Goal: Information Seeking & Learning: Learn about a topic

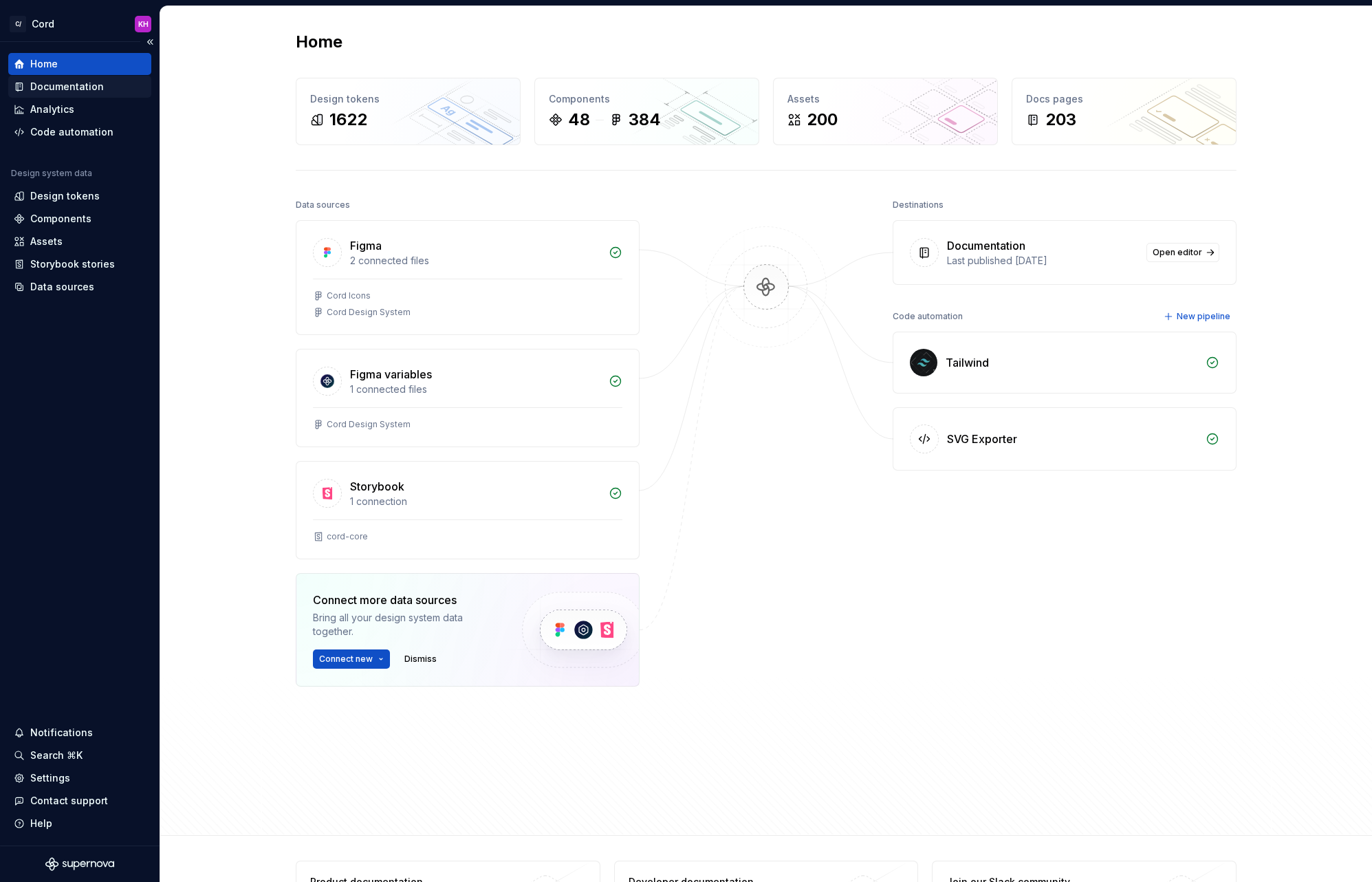
click at [61, 87] on div "Documentation" at bounding box center [67, 86] width 73 height 14
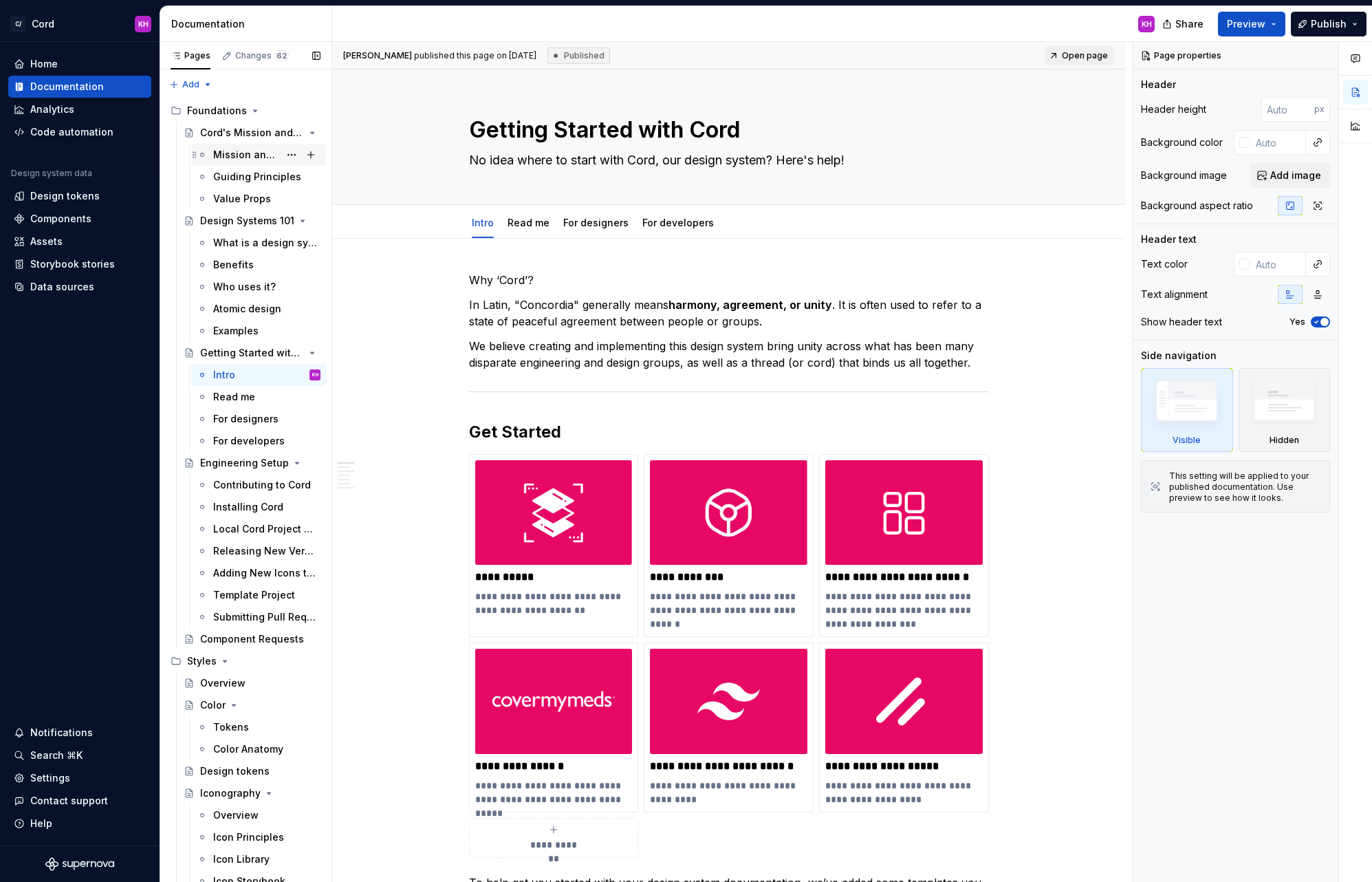
click at [243, 156] on div "Mission and Vision" at bounding box center [246, 155] width 66 height 14
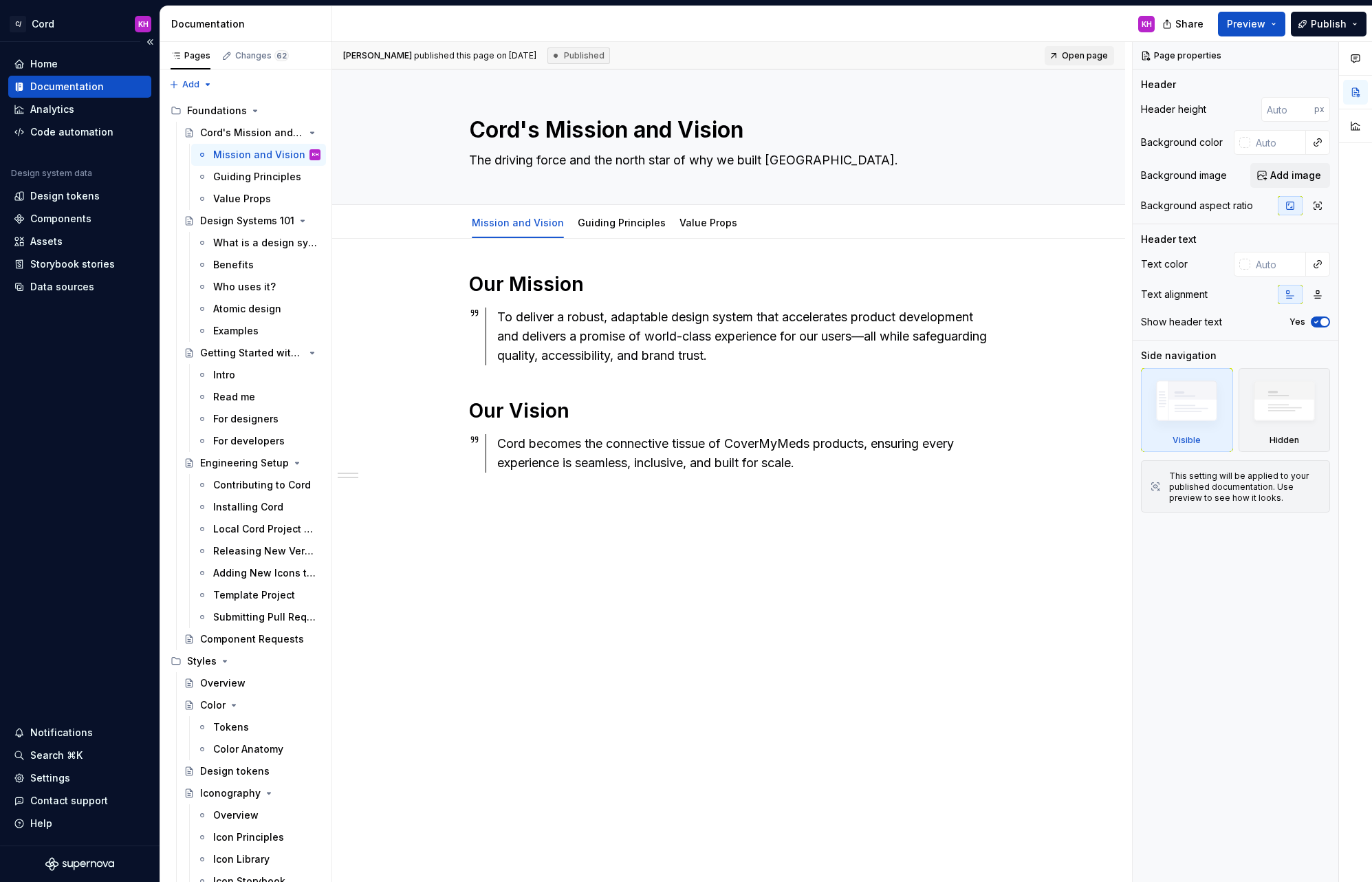
click at [67, 386] on div "Home Documentation Analytics Code automation Design system data Design tokens C…" at bounding box center [80, 444] width 159 height 803
click at [70, 68] on div "Home" at bounding box center [80, 63] width 132 height 14
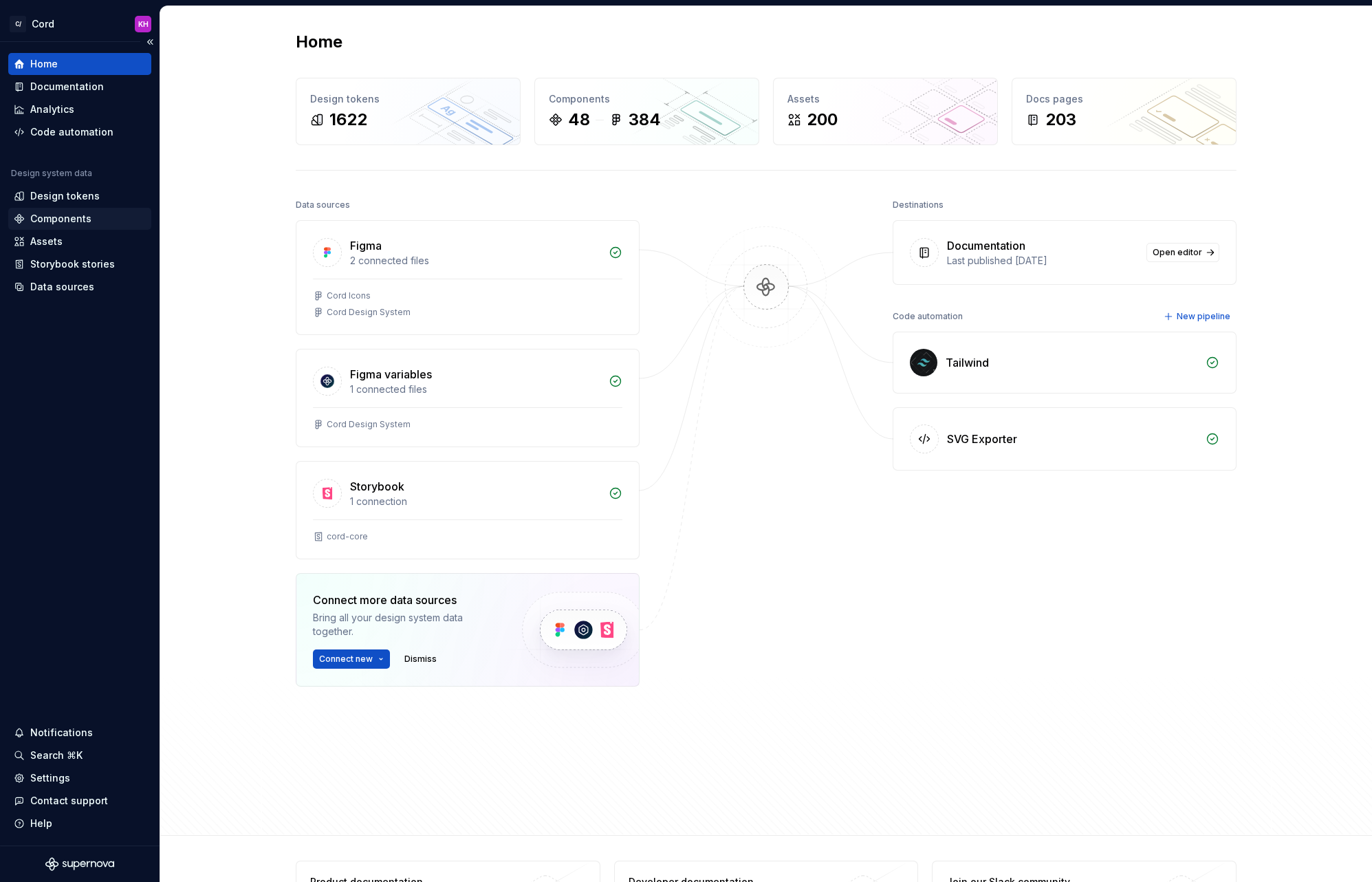
click at [67, 218] on div "Components" at bounding box center [60, 219] width 61 height 14
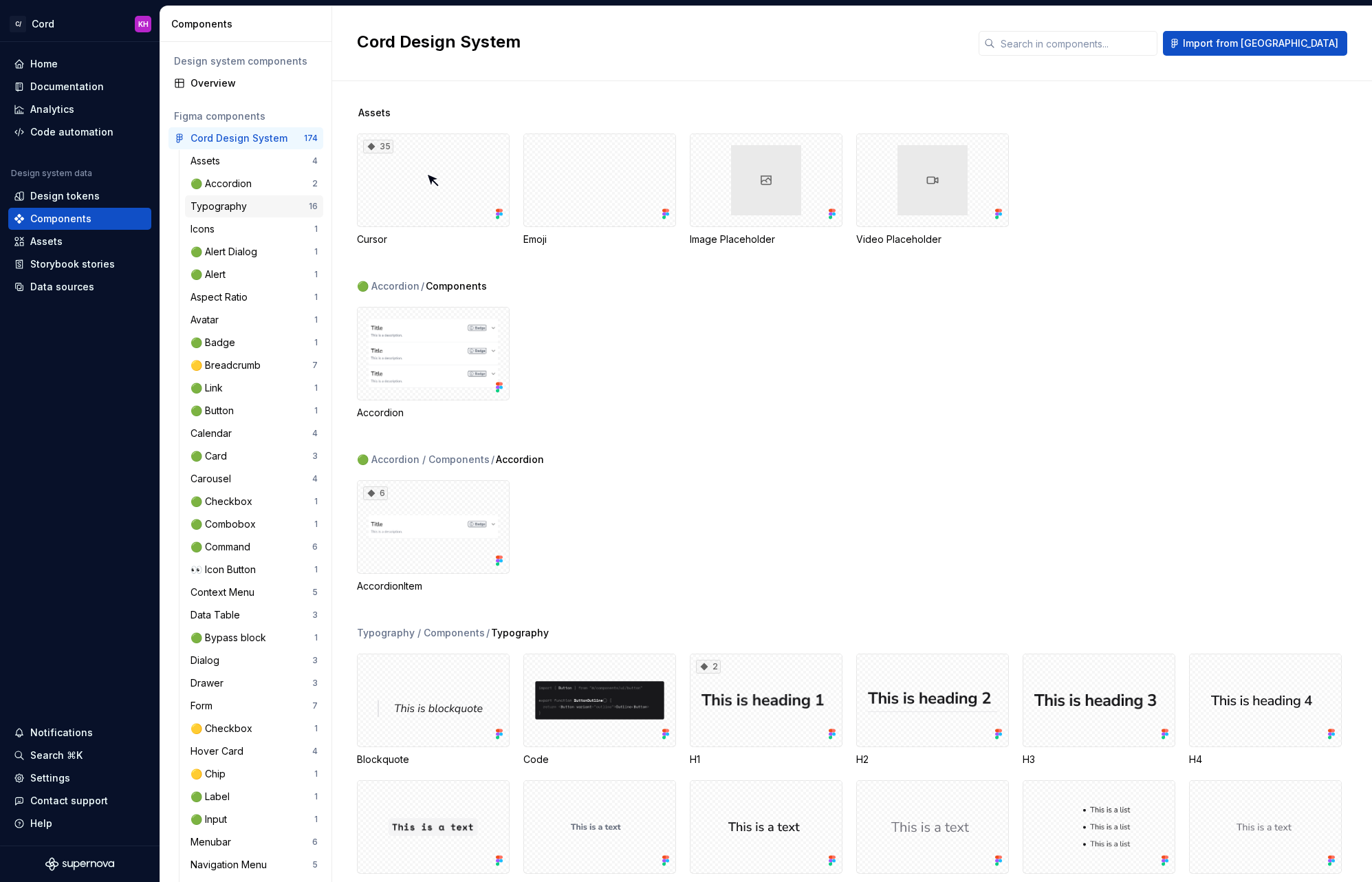
click at [220, 202] on div "Typography" at bounding box center [221, 206] width 62 height 14
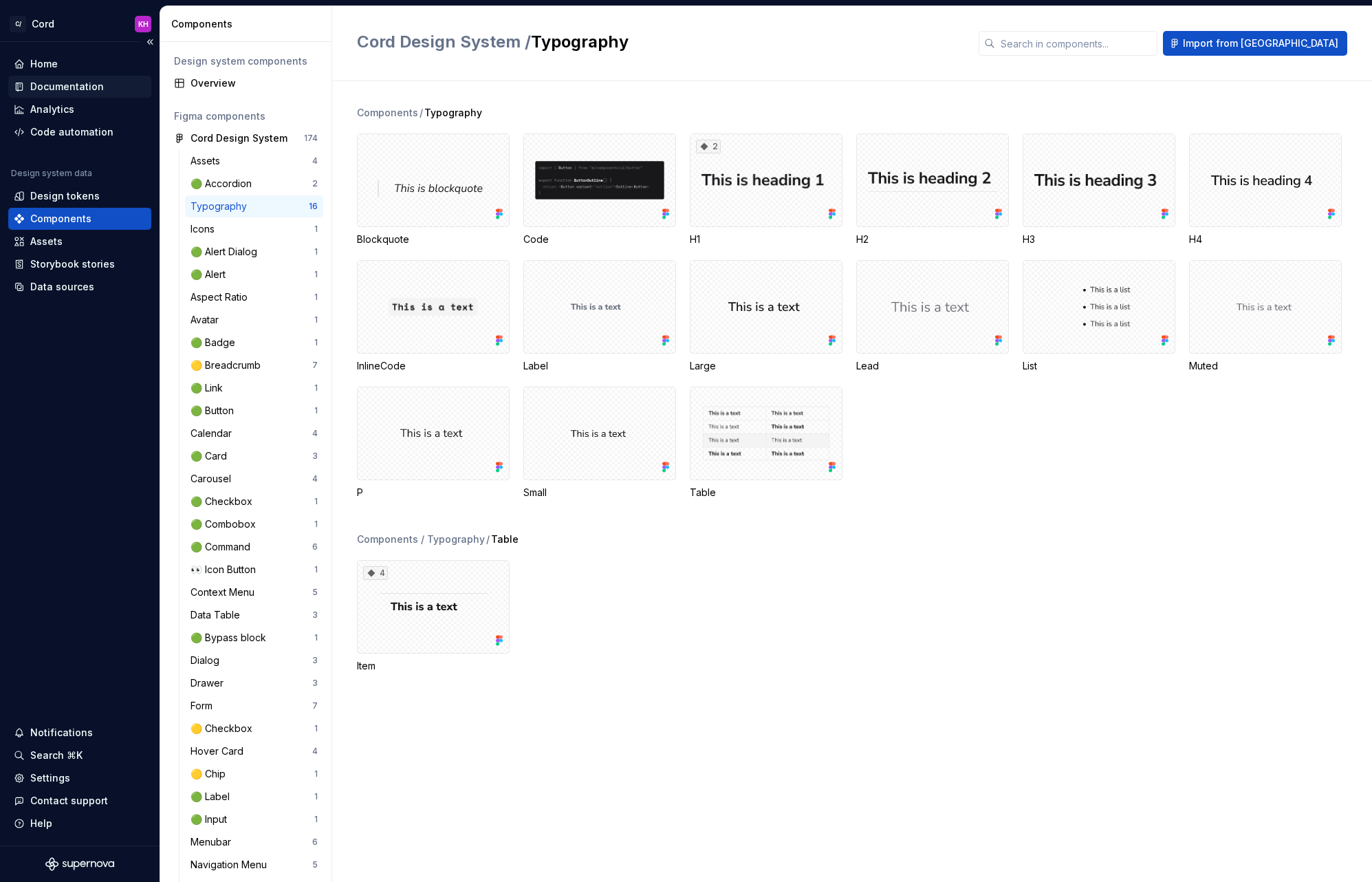
click at [57, 84] on div "Documentation" at bounding box center [67, 86] width 73 height 14
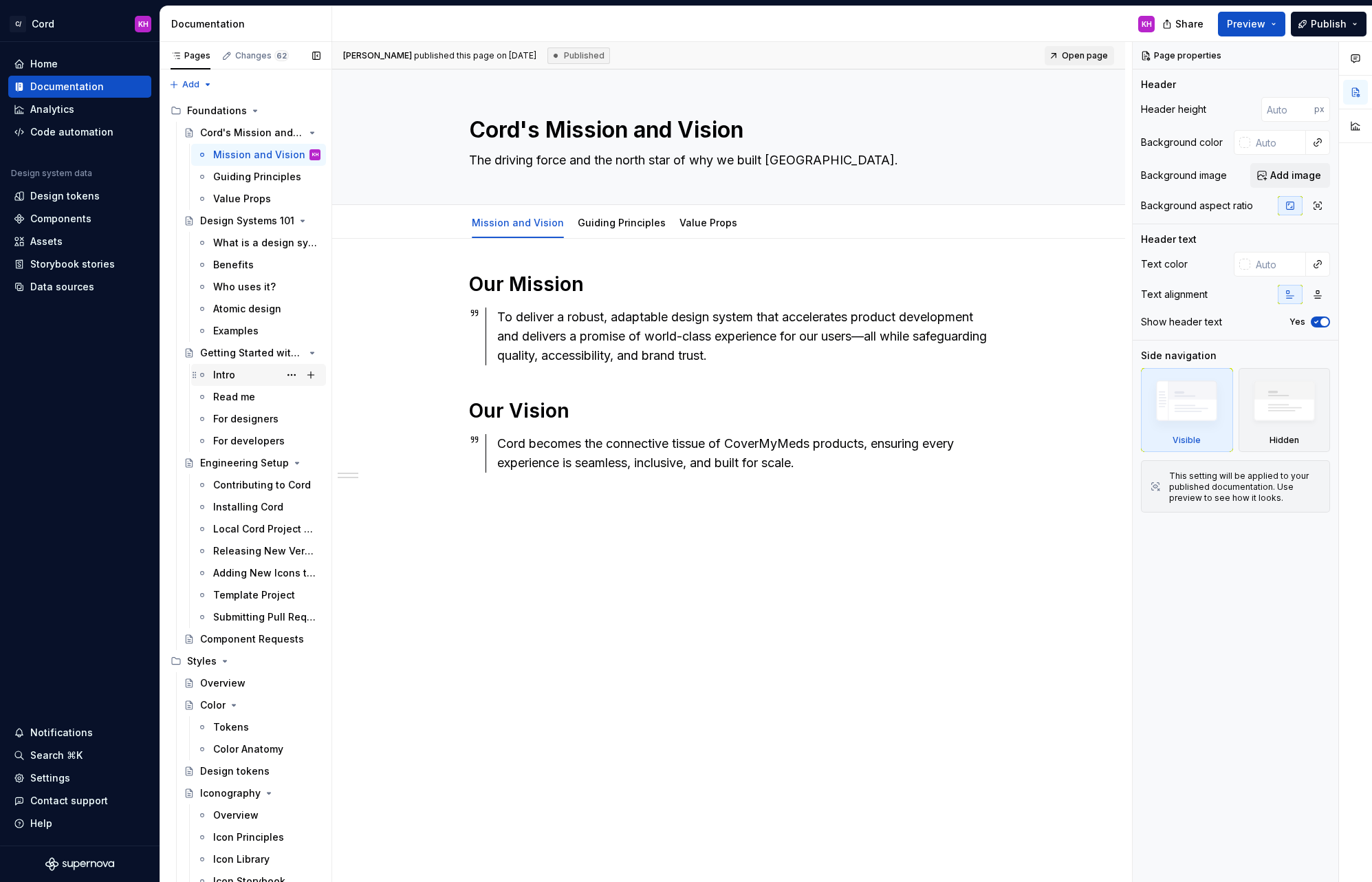
click at [226, 375] on div "Intro" at bounding box center [224, 374] width 22 height 14
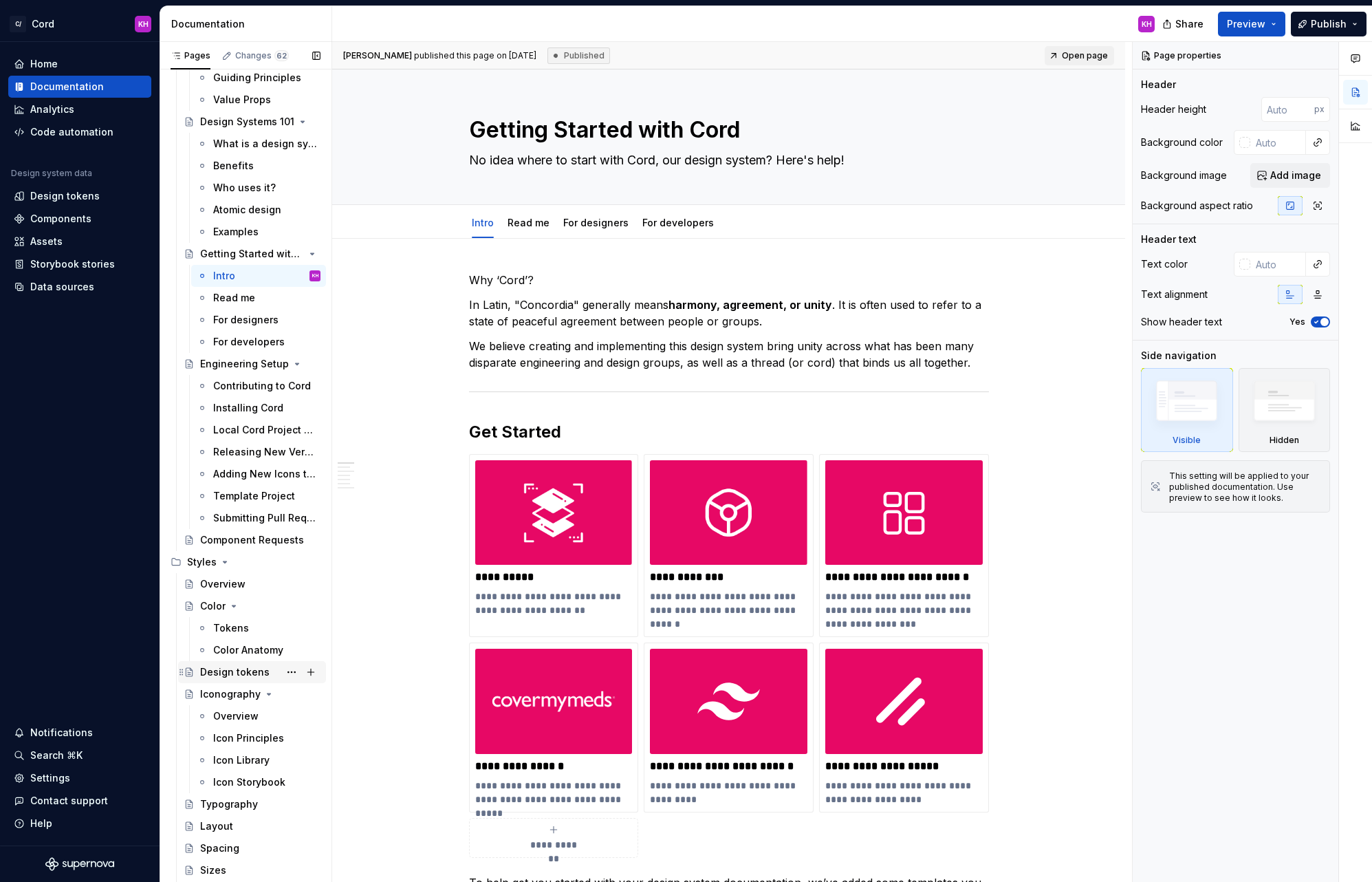
scroll to position [102, 0]
click at [221, 708] on div "Overview" at bounding box center [236, 714] width 46 height 14
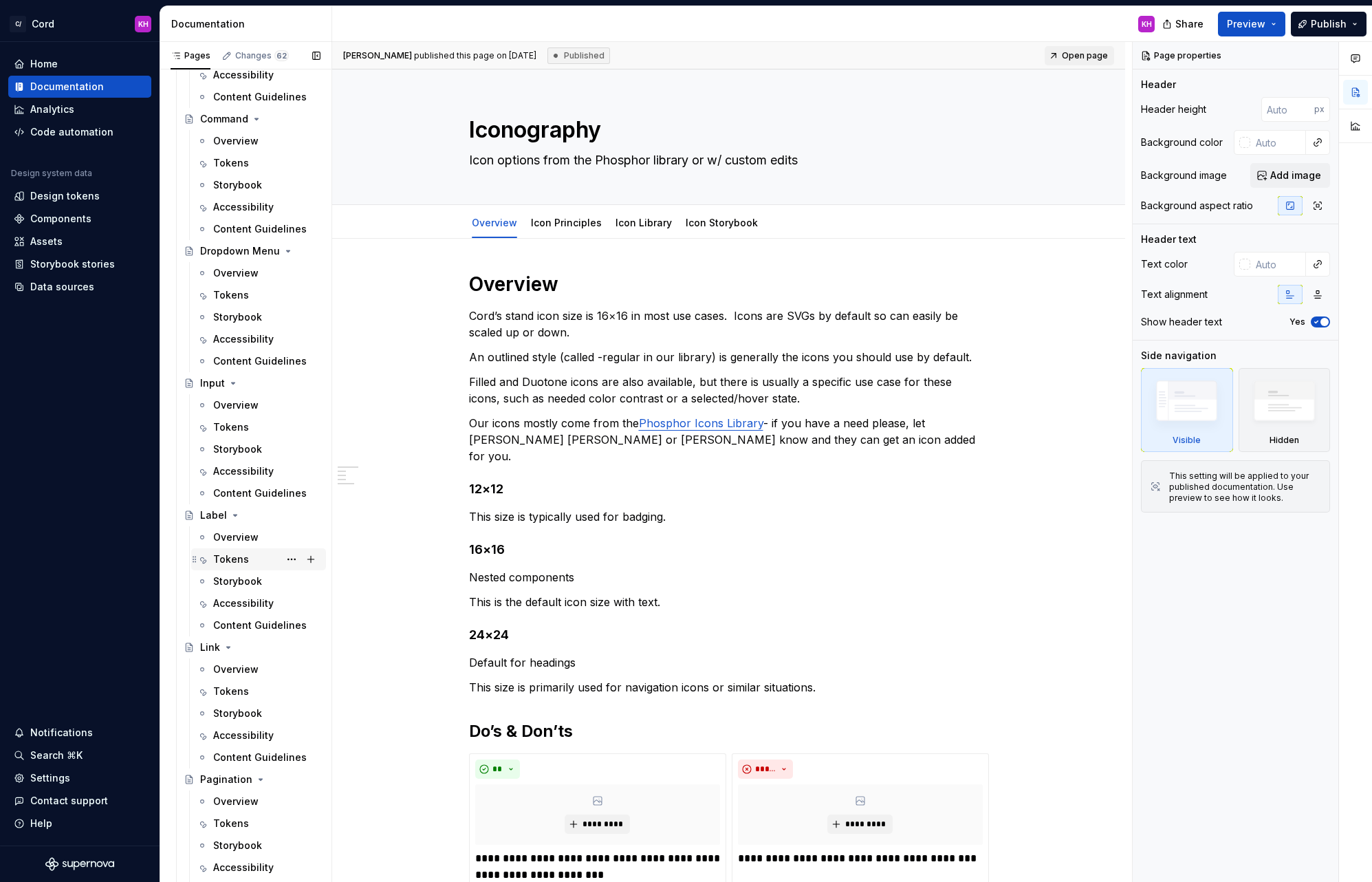
scroll to position [2719, 0]
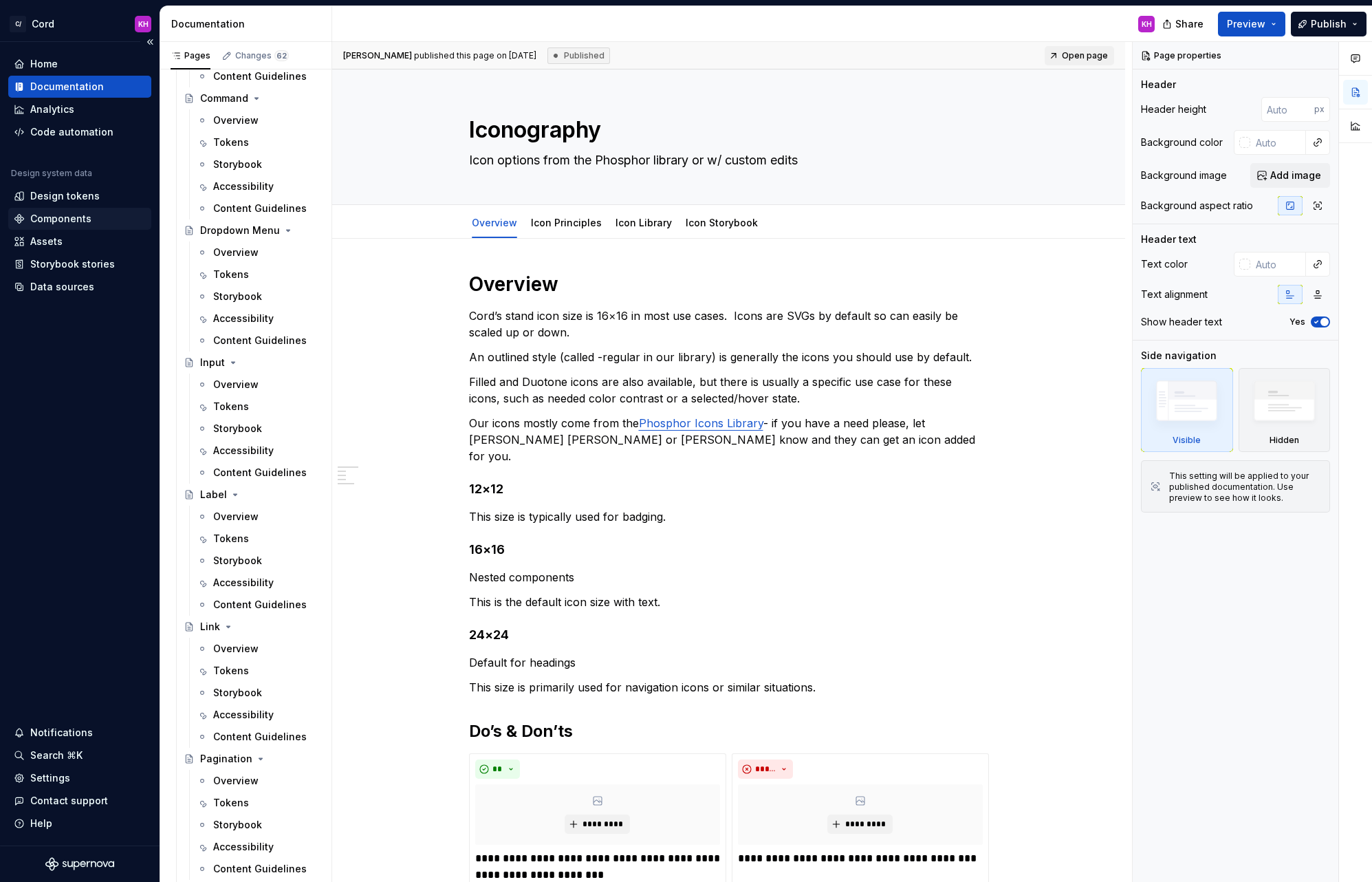
click at [70, 218] on div "Components" at bounding box center [60, 219] width 61 height 14
type textarea "*"
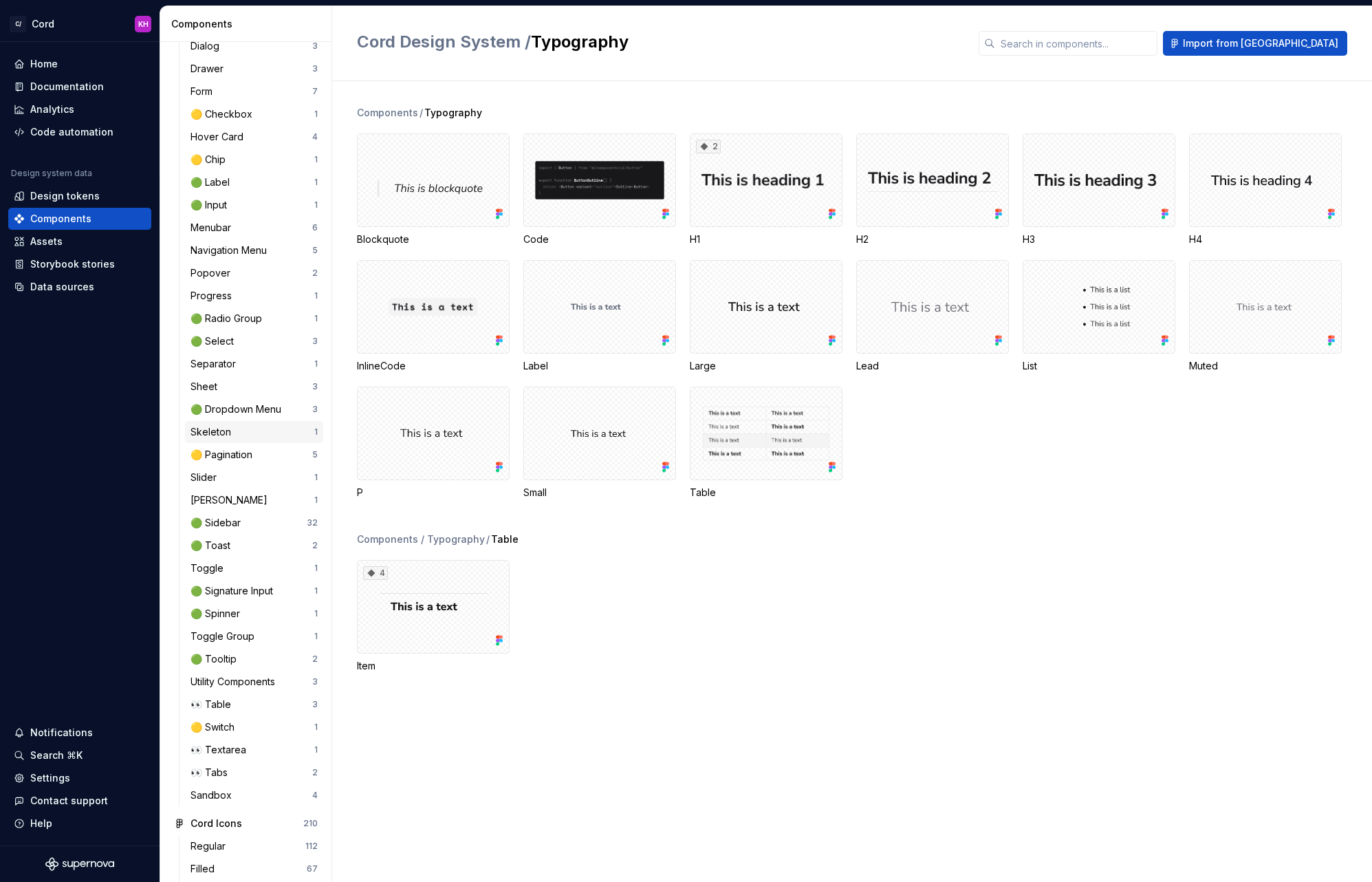
scroll to position [649, 0]
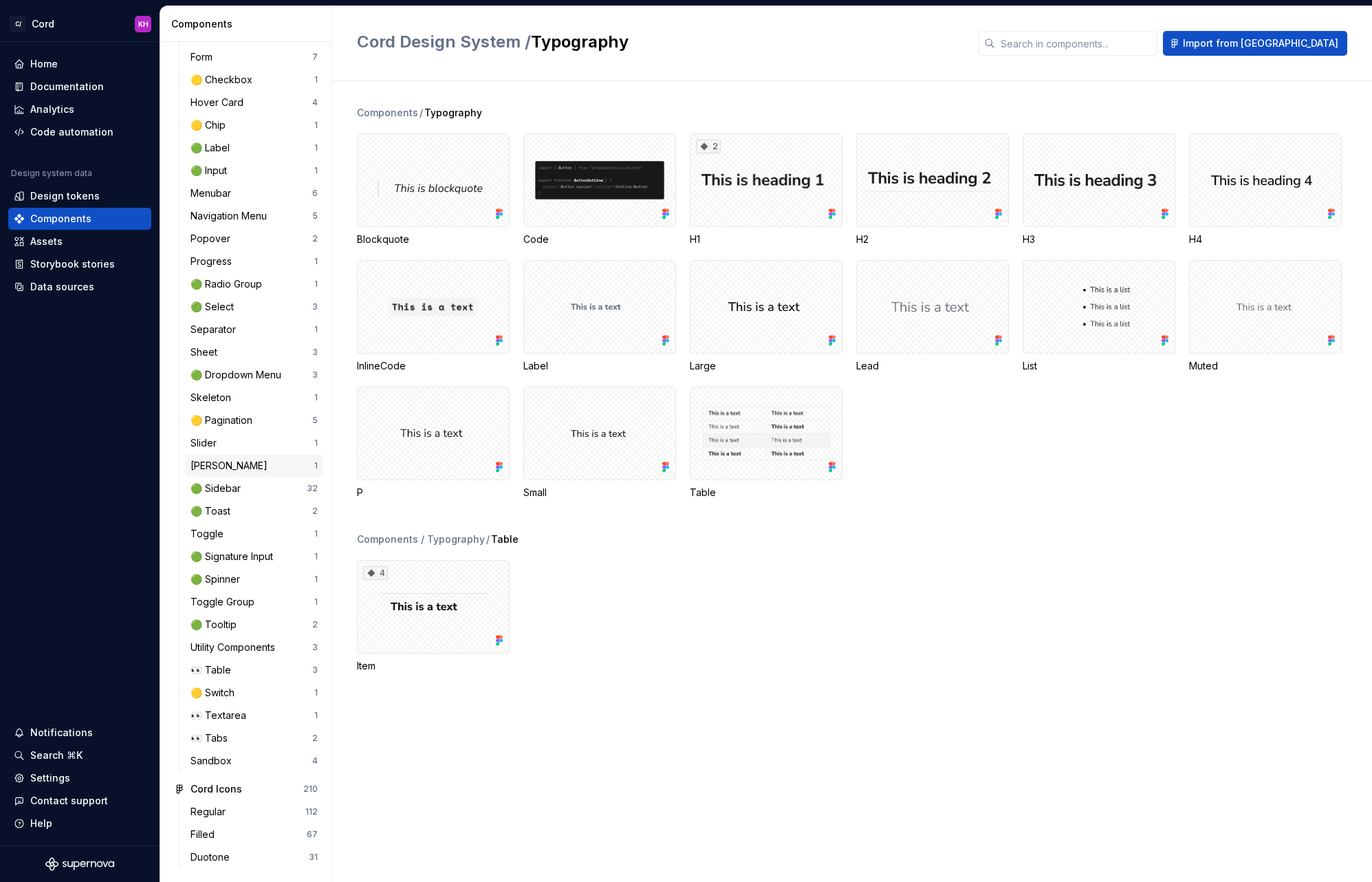
click at [226, 465] on div "[PERSON_NAME]" at bounding box center [231, 465] width 82 height 14
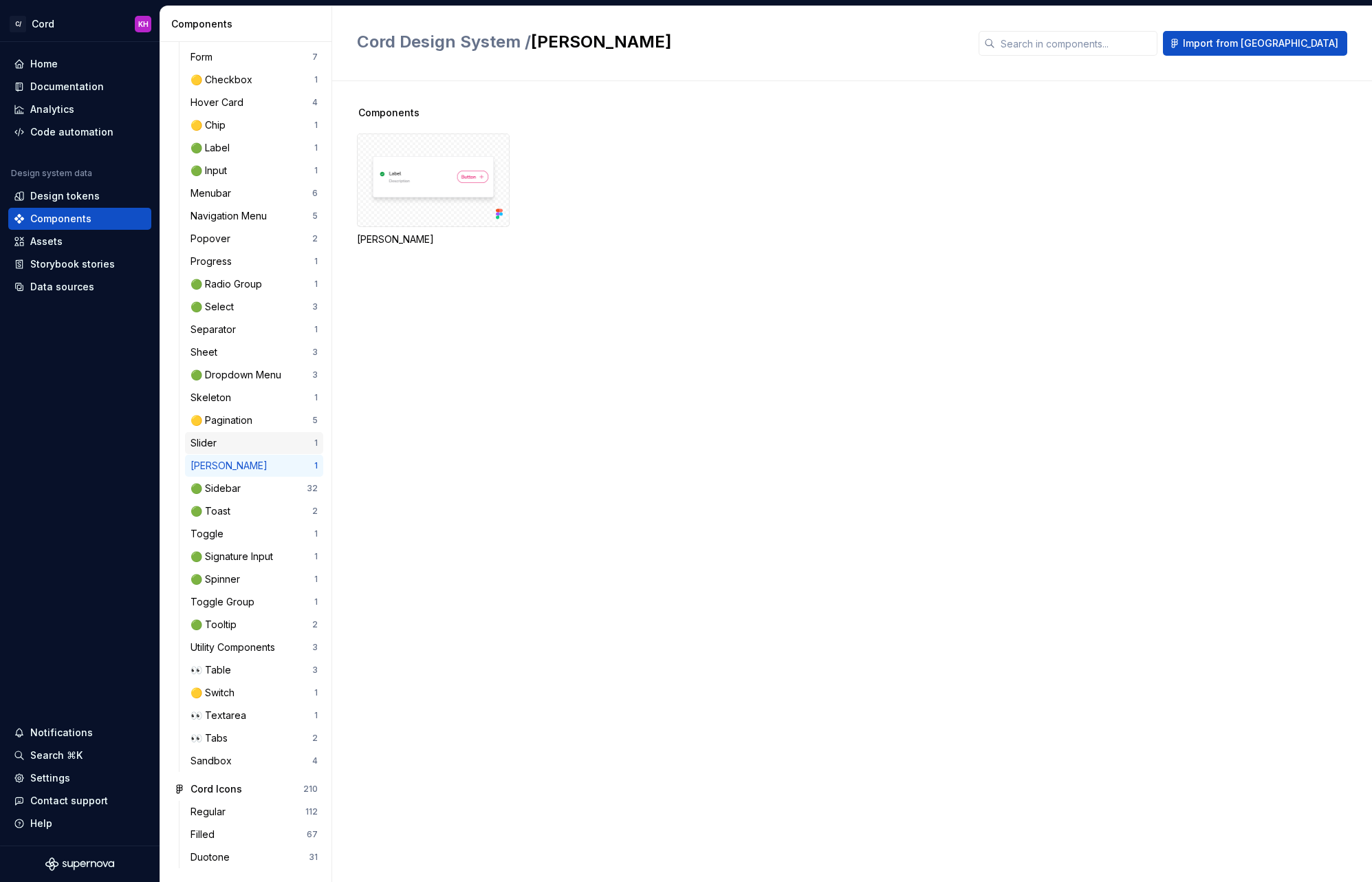
click at [231, 442] on div "Slider" at bounding box center [252, 443] width 123 height 14
click at [218, 397] on div "Skeleton" at bounding box center [213, 397] width 46 height 14
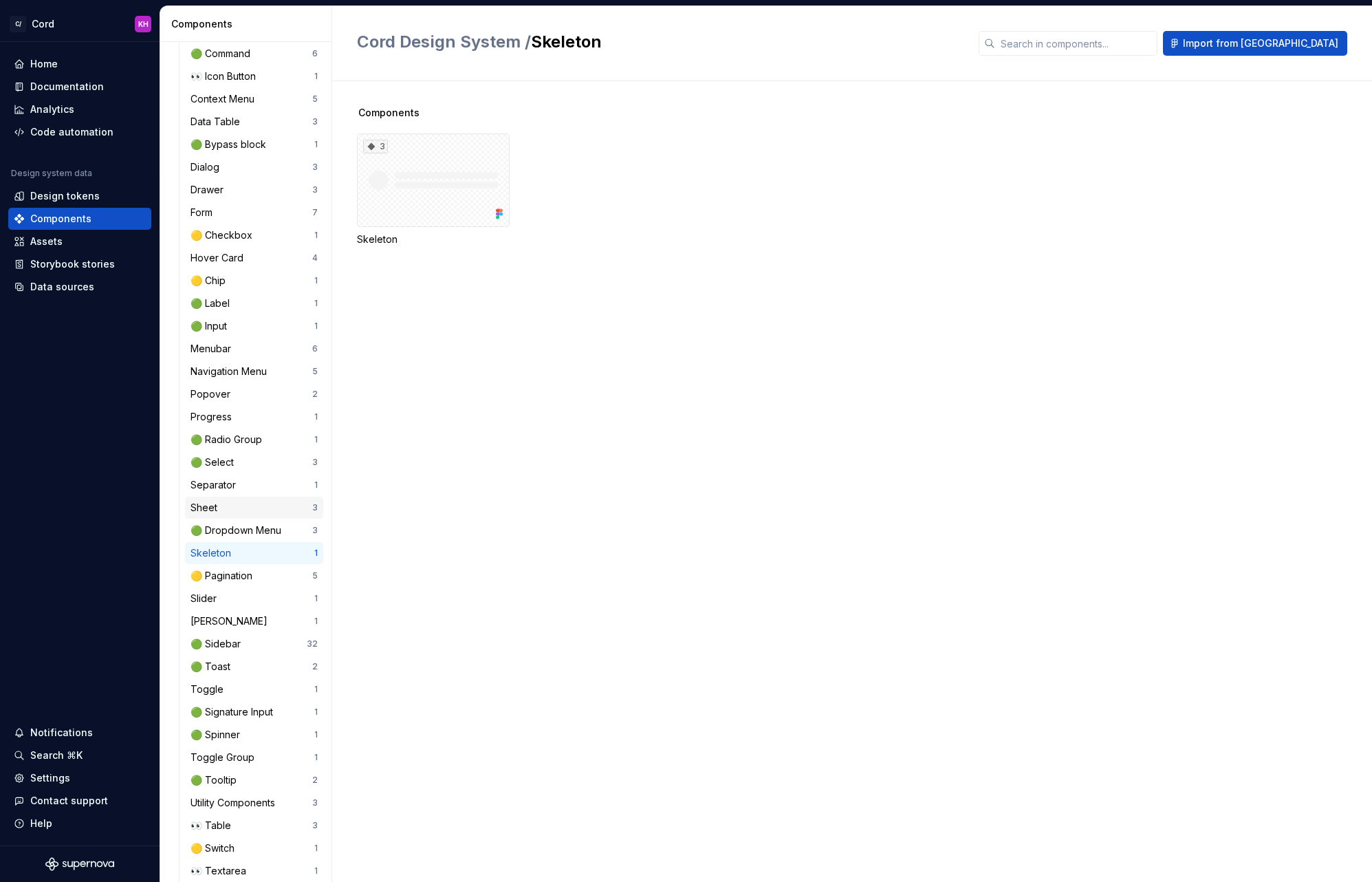
scroll to position [477, 0]
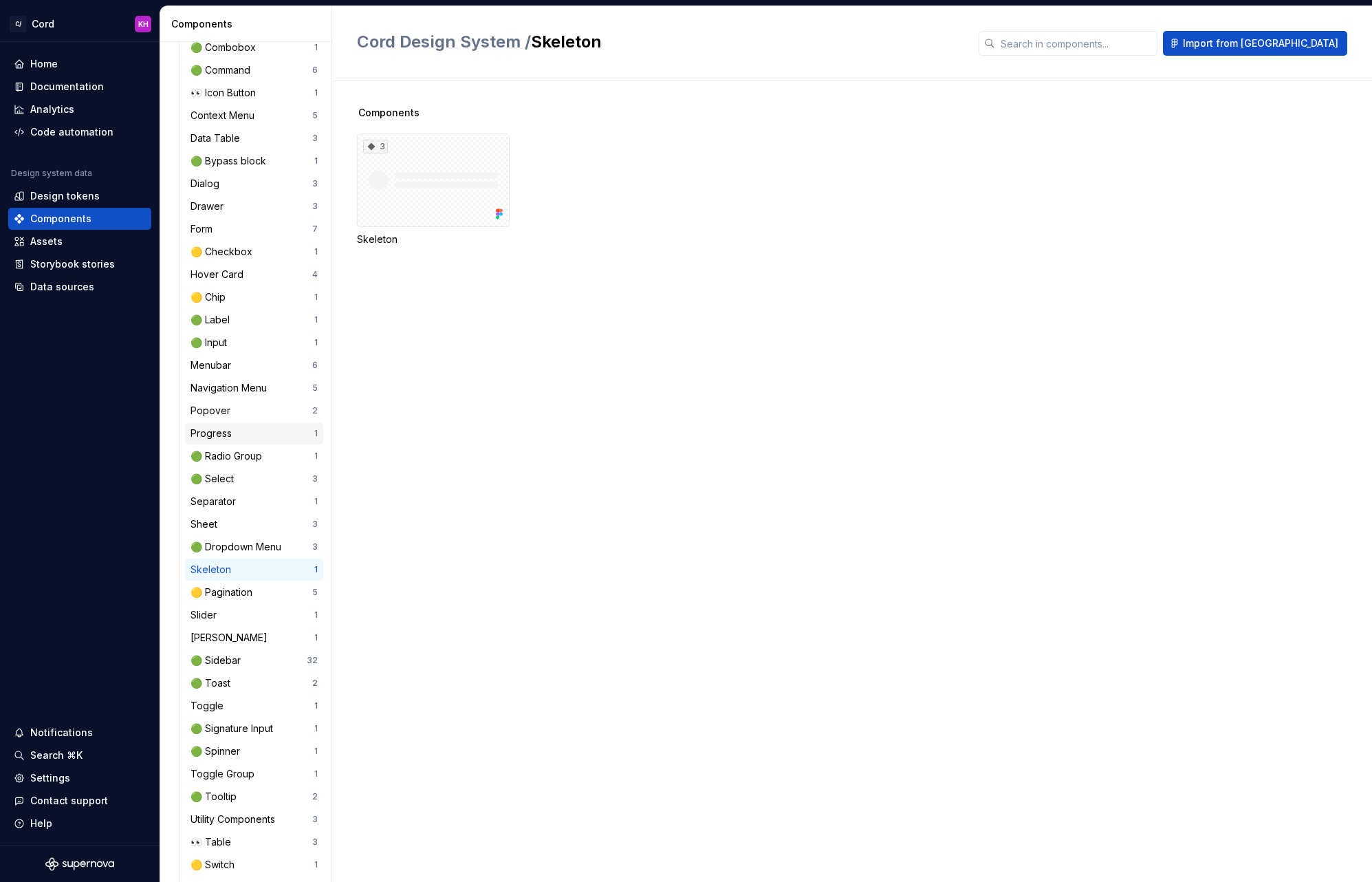
click at [224, 424] on div "Progress 1" at bounding box center [253, 434] width 138 height 22
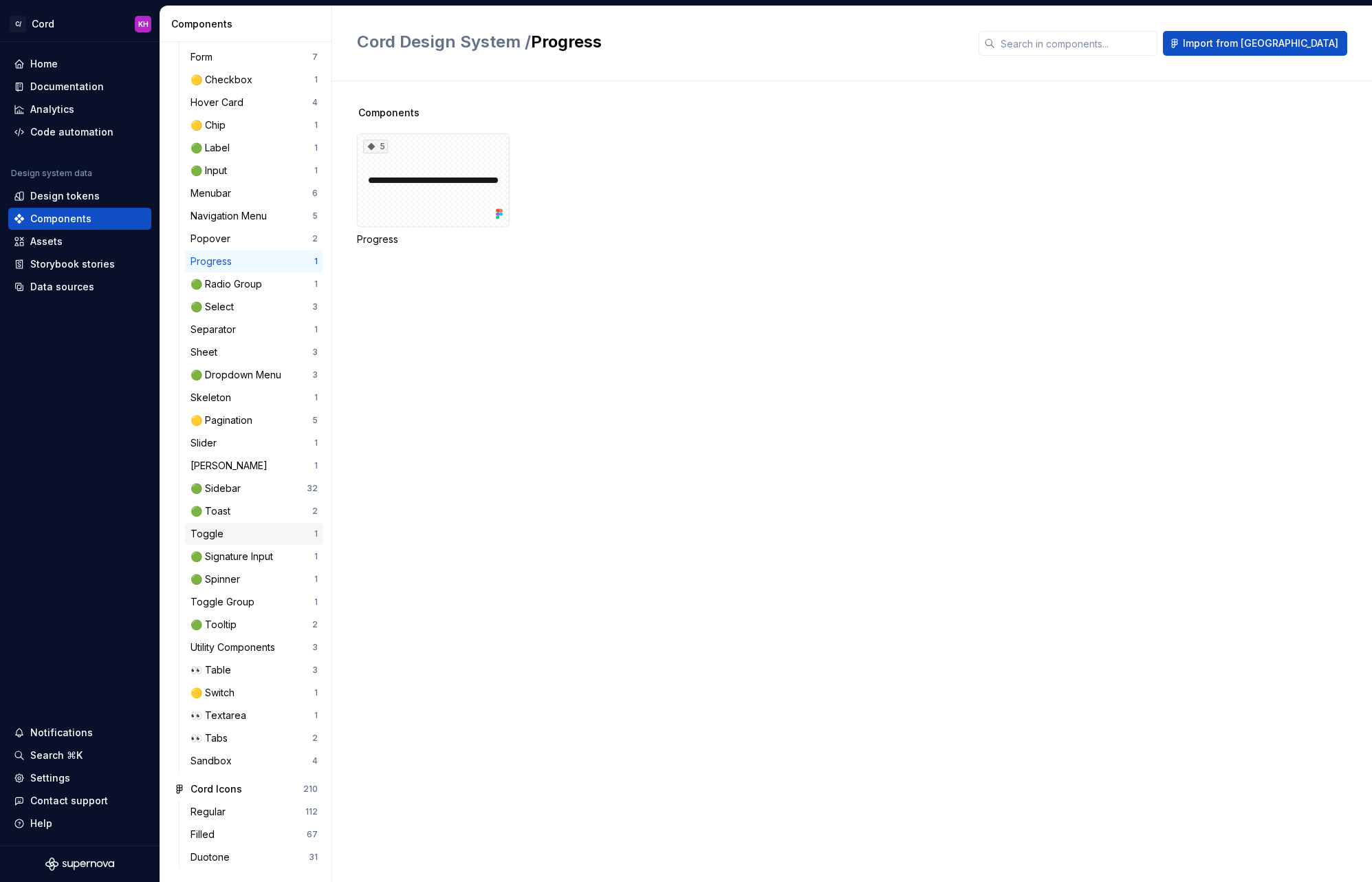
click at [226, 540] on div "Toggle" at bounding box center [209, 533] width 38 height 14
click at [231, 328] on div "Separator" at bounding box center [216, 329] width 51 height 14
click at [195, 352] on div "Sheet" at bounding box center [206, 351] width 32 height 14
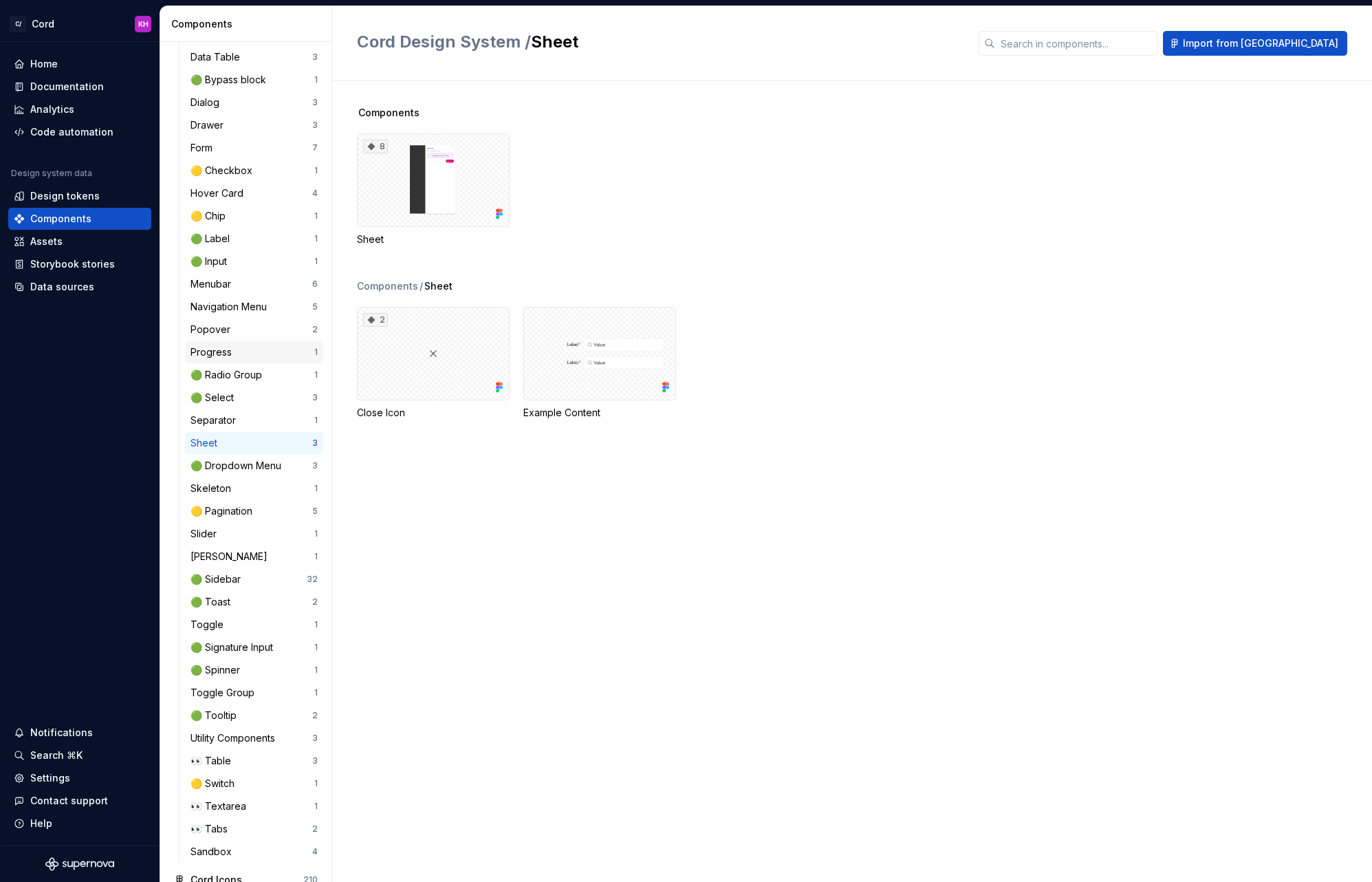
scroll to position [631, 0]
